Goal: Transaction & Acquisition: Purchase product/service

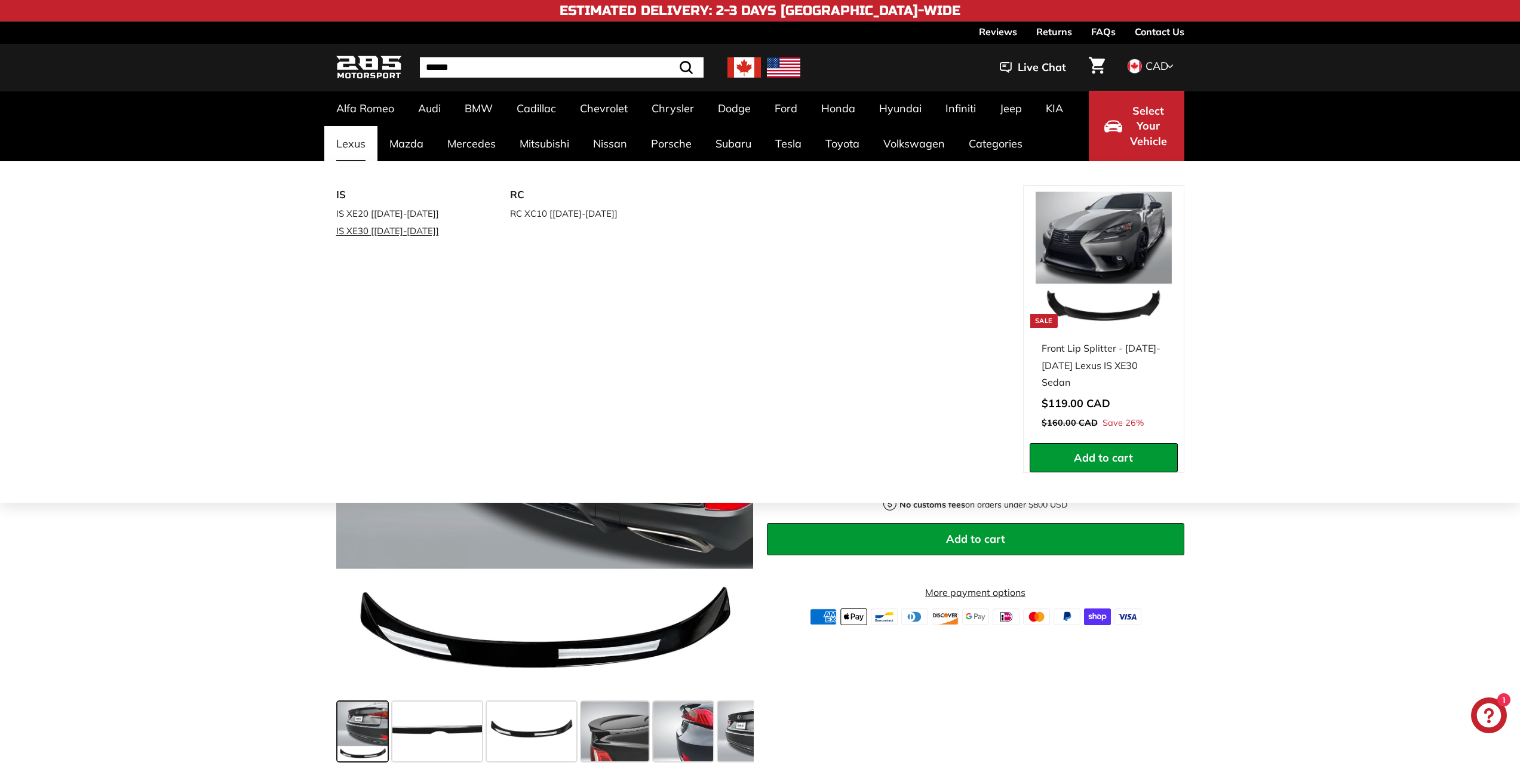
click at [402, 233] on link "IS XE30 [[DATE]-[DATE]]" at bounding box center [407, 231] width 141 height 17
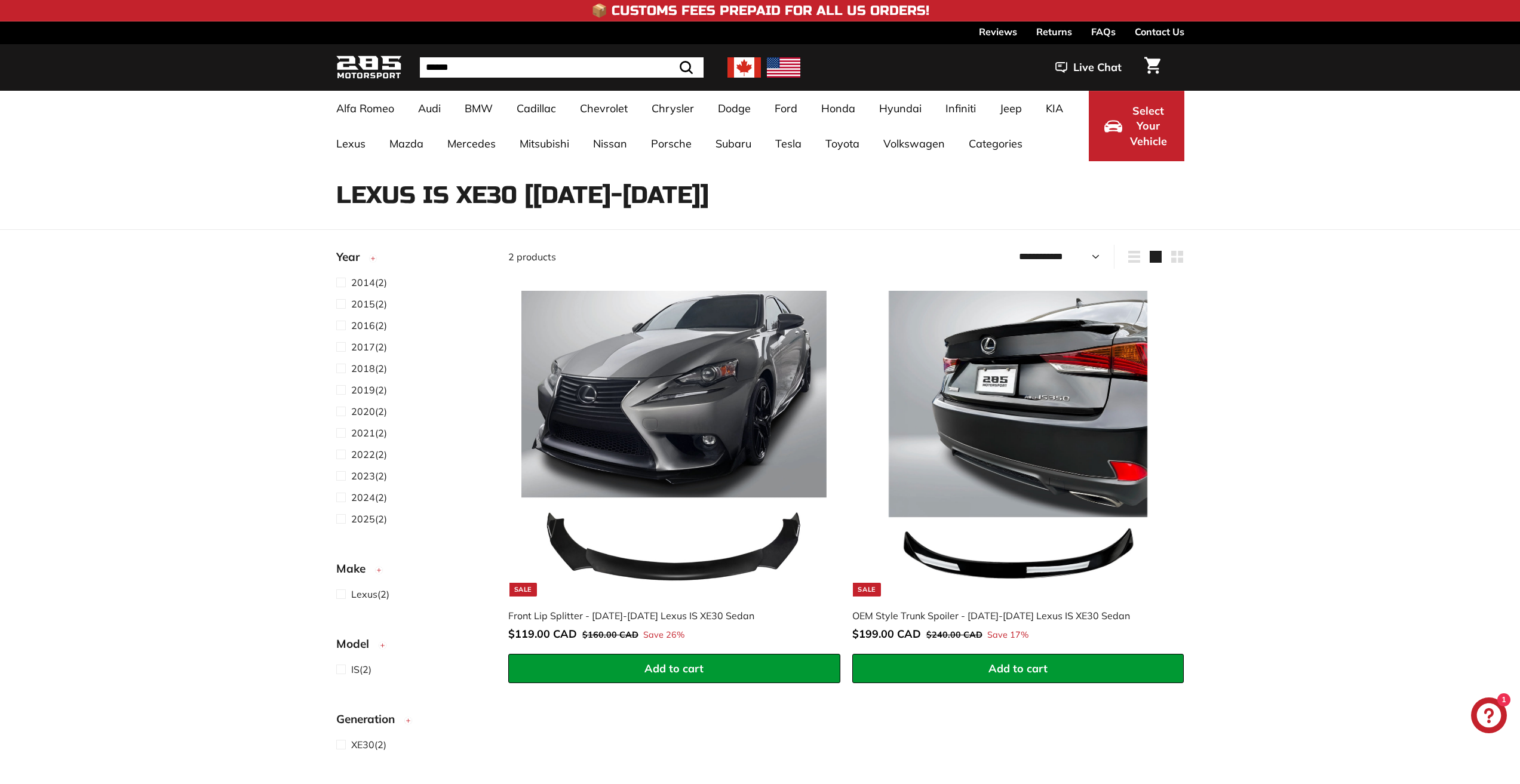
select select "**********"
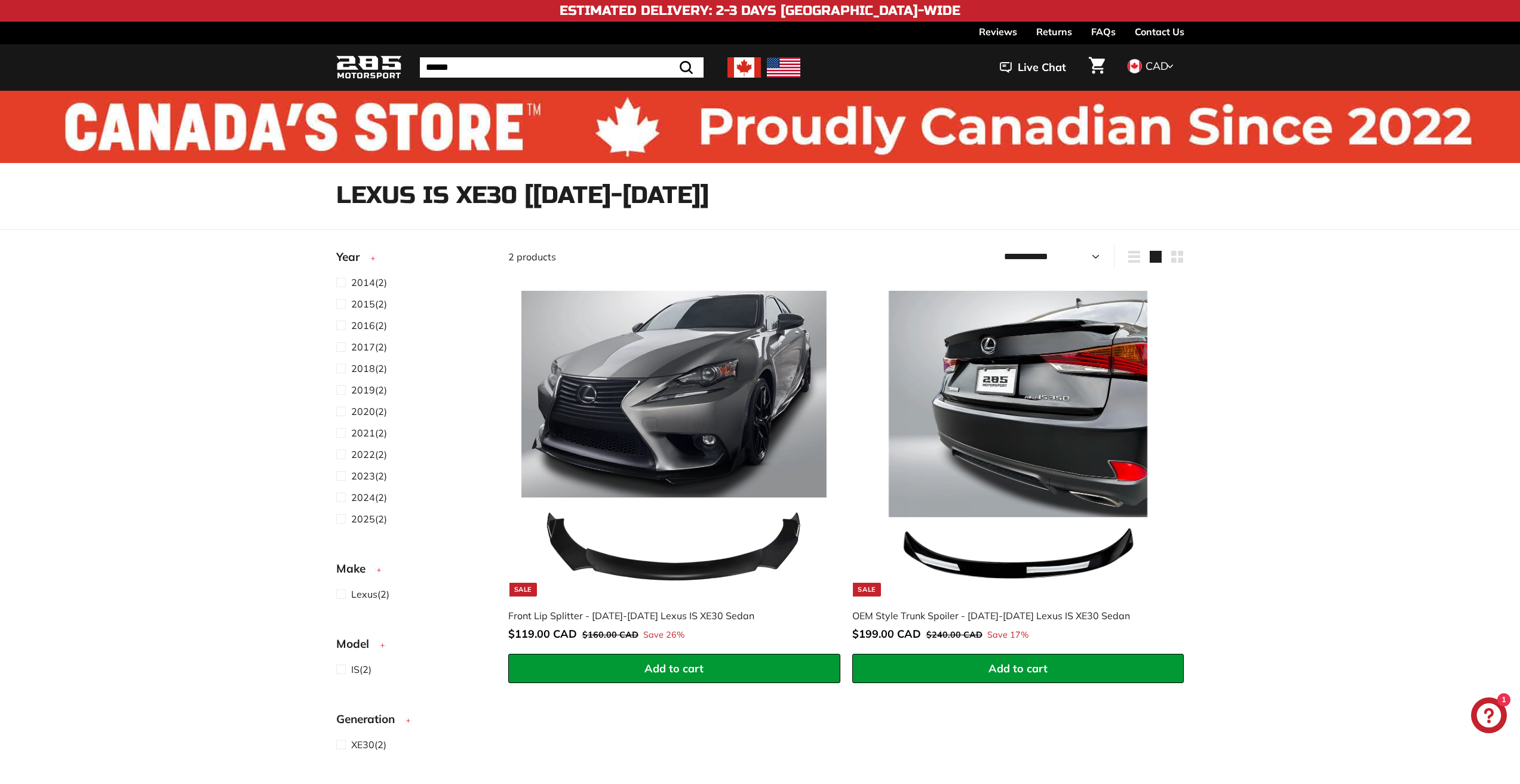
click at [235, 275] on div "Sort Featured Best selling Alphabetically, A-Z Alphabetically, Z-A Price, low t…" at bounding box center [760, 597] width 1520 height 706
